Goal: Task Accomplishment & Management: Manage account settings

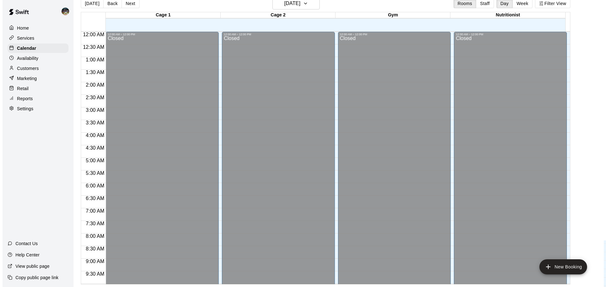
scroll to position [167, 0]
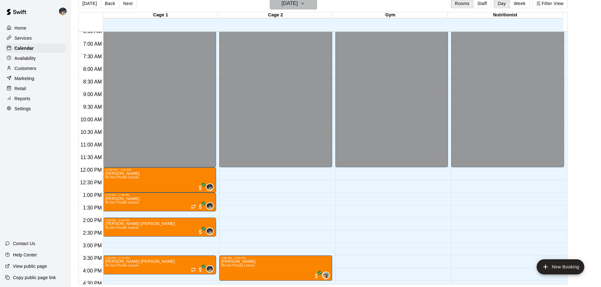
click at [298, 4] on h6 "[DATE]" at bounding box center [290, 3] width 16 height 9
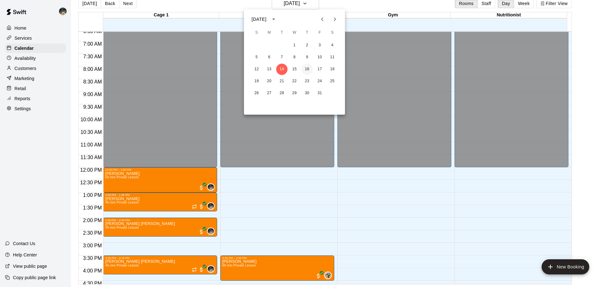
click at [305, 70] on button "16" at bounding box center [306, 69] width 11 height 11
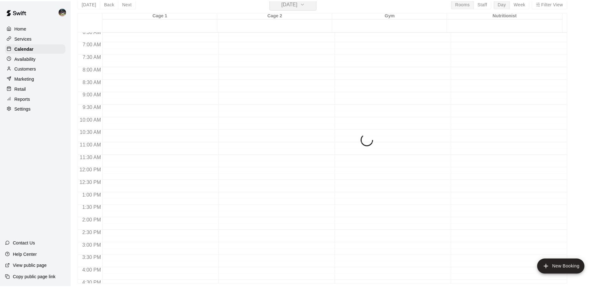
scroll to position [8, 0]
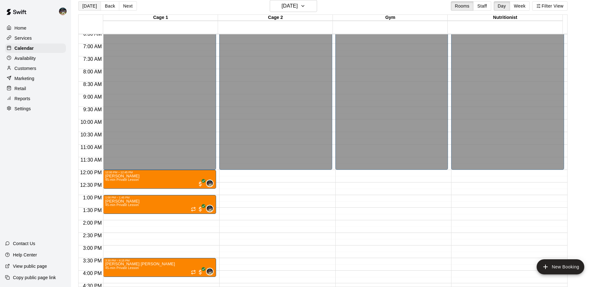
click at [89, 8] on button "[DATE]" at bounding box center [89, 5] width 23 height 9
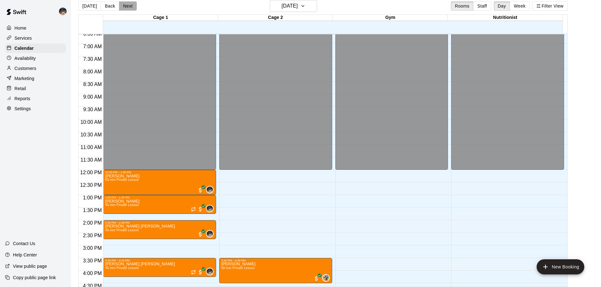
click at [123, 7] on button "Next" at bounding box center [128, 5] width 18 height 9
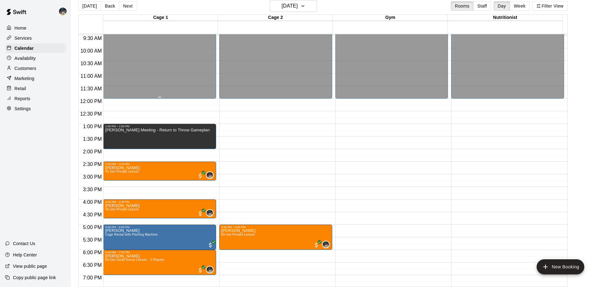
scroll to position [262, 0]
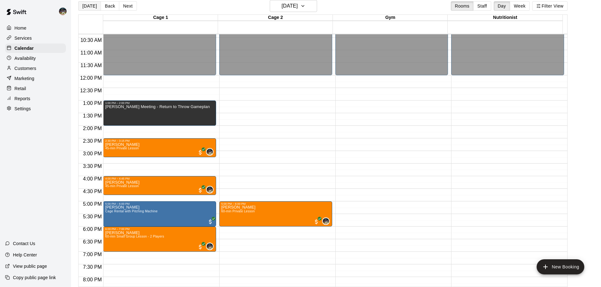
click at [85, 7] on button "[DATE]" at bounding box center [89, 5] width 23 height 9
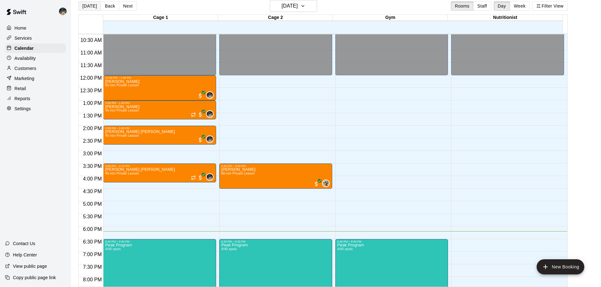
click at [92, 9] on button "[DATE]" at bounding box center [89, 5] width 23 height 9
click at [21, 68] on p "Customers" at bounding box center [26, 68] width 22 height 6
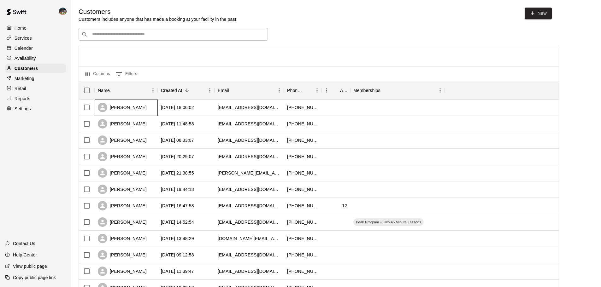
click at [133, 108] on div "[PERSON_NAME]" at bounding box center [122, 107] width 49 height 9
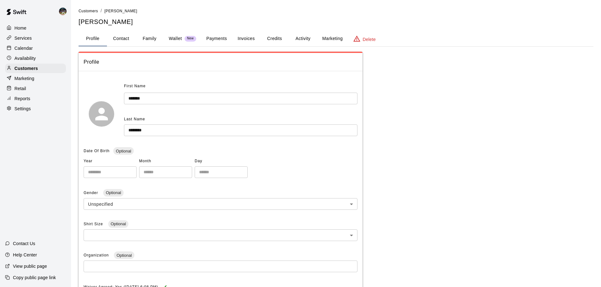
click at [155, 40] on button "Family" at bounding box center [149, 38] width 28 height 15
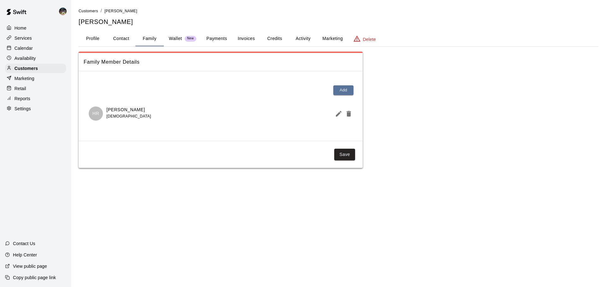
click at [303, 40] on button "Activity" at bounding box center [303, 38] width 28 height 15
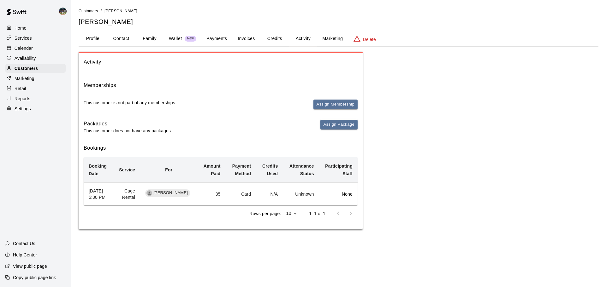
click at [143, 39] on button "Family" at bounding box center [149, 38] width 28 height 15
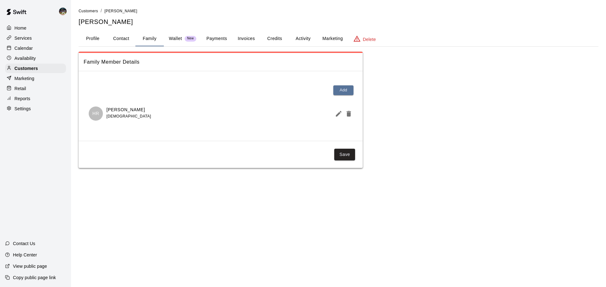
click at [125, 40] on button "Contact" at bounding box center [121, 38] width 28 height 15
select select "**"
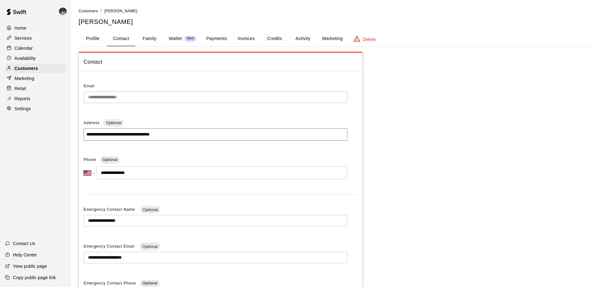
click at [151, 37] on button "Family" at bounding box center [149, 38] width 28 height 15
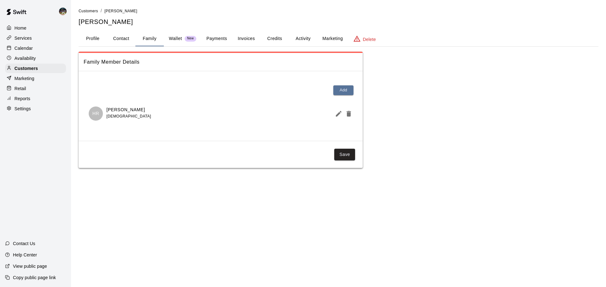
click at [115, 38] on button "Contact" at bounding box center [121, 38] width 28 height 15
select select "**"
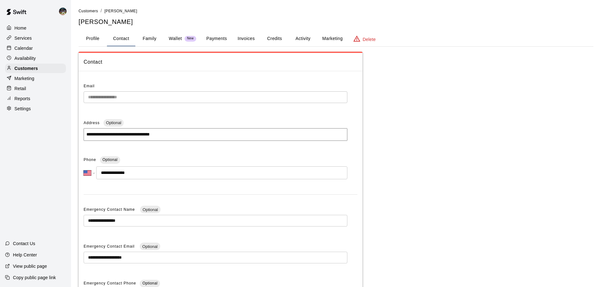
click at [95, 40] on button "Profile" at bounding box center [93, 38] width 28 height 15
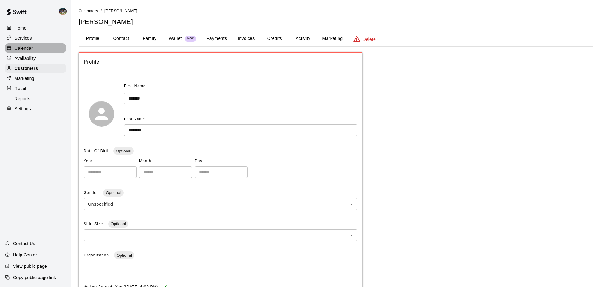
click at [34, 47] on div "Calendar" at bounding box center [35, 48] width 61 height 9
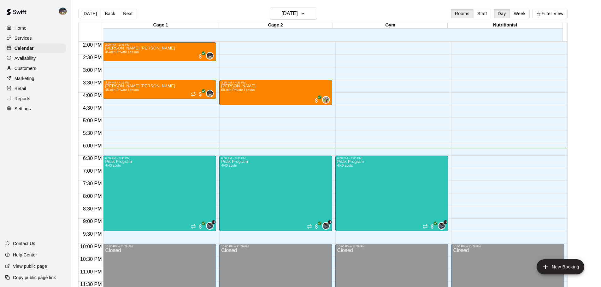
scroll to position [259, 0]
